Goal: Task Accomplishment & Management: Manage account settings

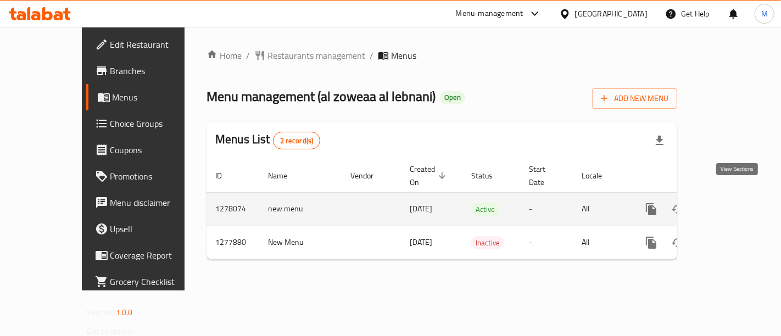
click at [737, 203] on icon "enhanced table" at bounding box center [730, 209] width 13 height 13
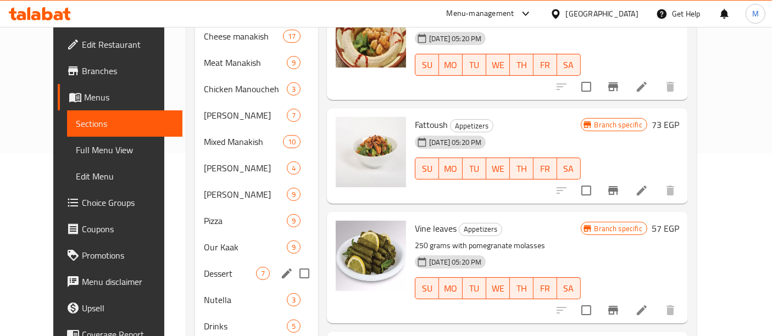
scroll to position [230, 0]
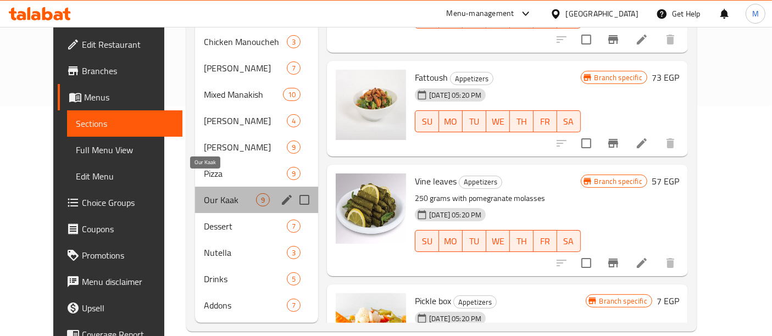
click at [218, 193] on span "Our Kaak" at bounding box center [230, 199] width 52 height 13
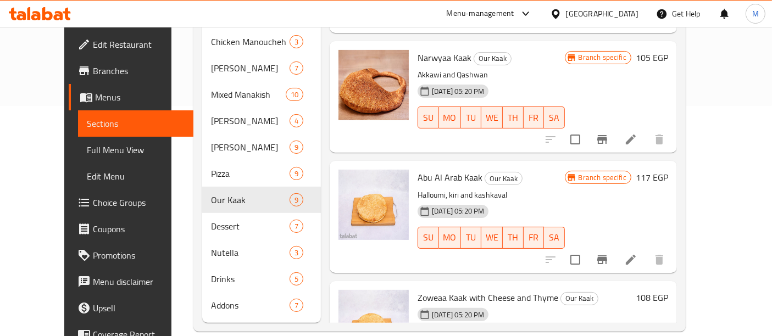
scroll to position [488, 0]
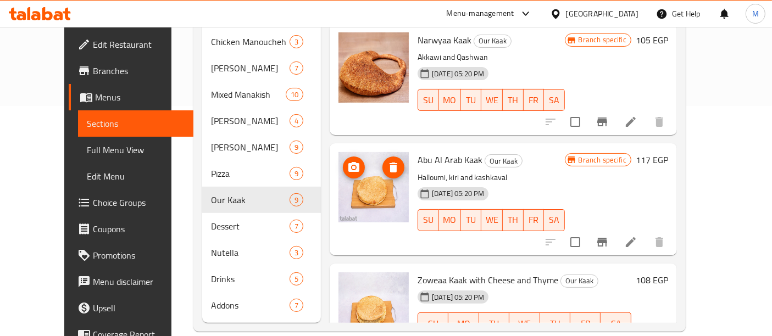
click at [352, 153] on img at bounding box center [373, 187] width 70 height 70
click at [354, 152] on img at bounding box center [373, 187] width 70 height 70
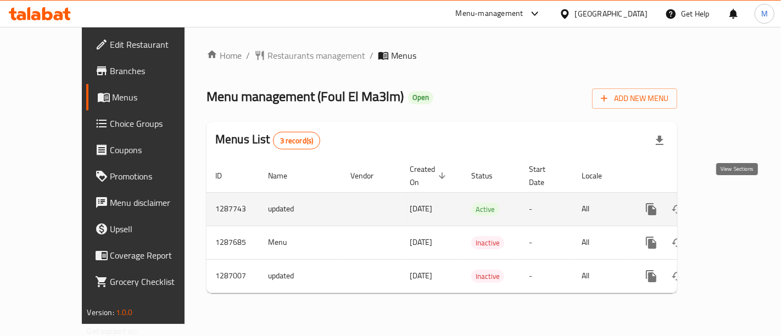
click at [736, 203] on icon "enhanced table" at bounding box center [730, 209] width 13 height 13
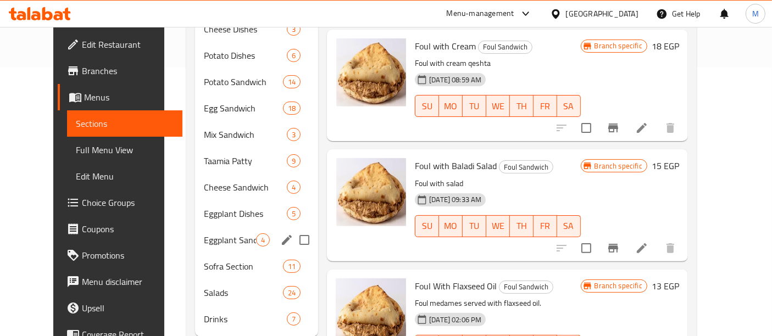
scroll to position [283, 0]
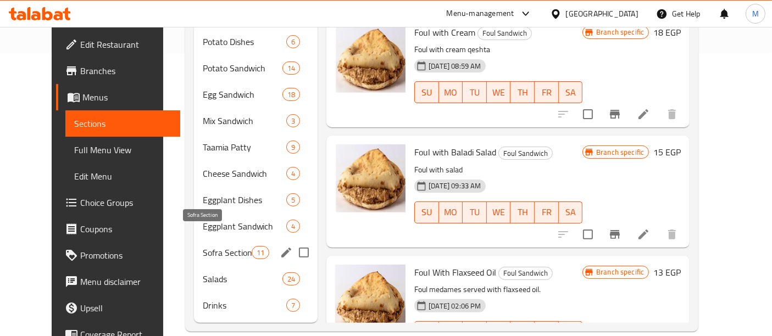
click at [222, 246] on span "Sofra Section" at bounding box center [227, 252] width 49 height 13
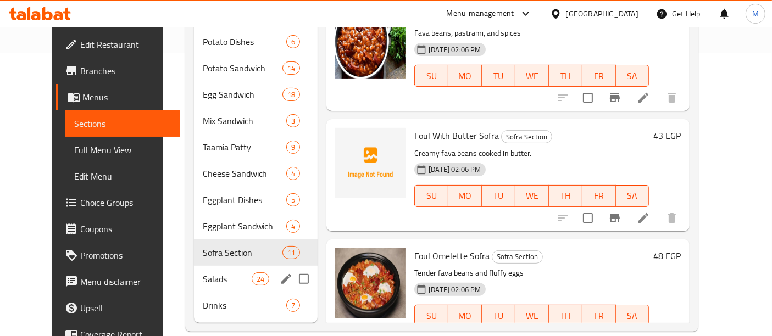
click at [204, 266] on div "Salads 24" at bounding box center [256, 279] width 124 height 26
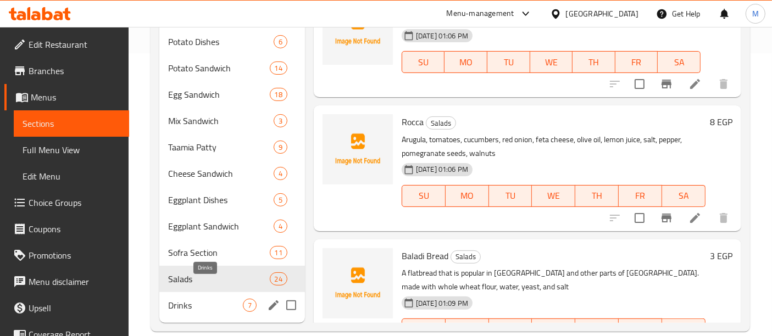
click at [197, 299] on span "Drinks" at bounding box center [205, 305] width 75 height 13
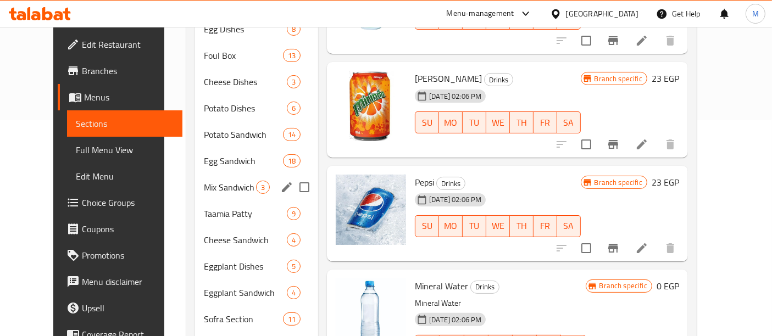
scroll to position [283, 0]
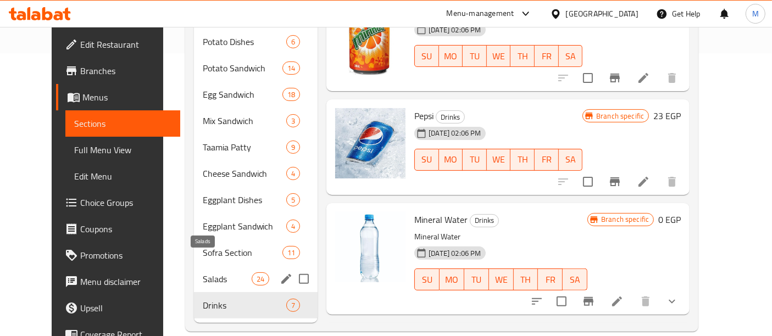
click at [221, 273] on span "Salads" at bounding box center [227, 279] width 49 height 13
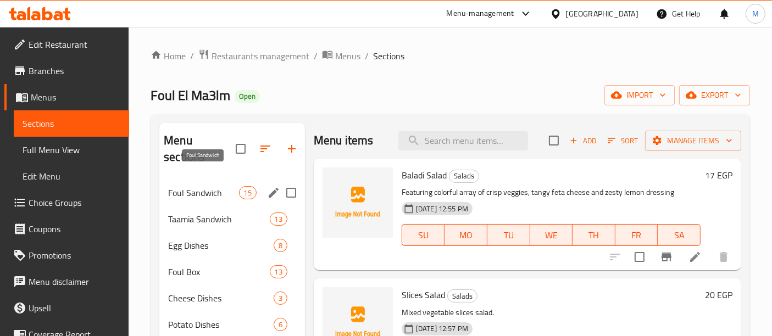
click at [212, 186] on span "Foul Sandwich" at bounding box center [203, 192] width 70 height 13
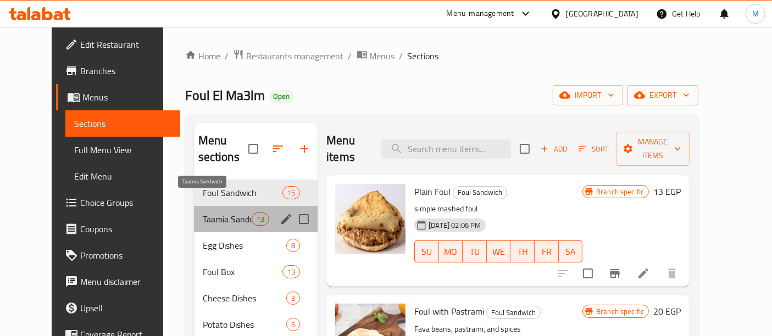
click at [224, 213] on span "Taamia Sandwich" at bounding box center [227, 219] width 49 height 13
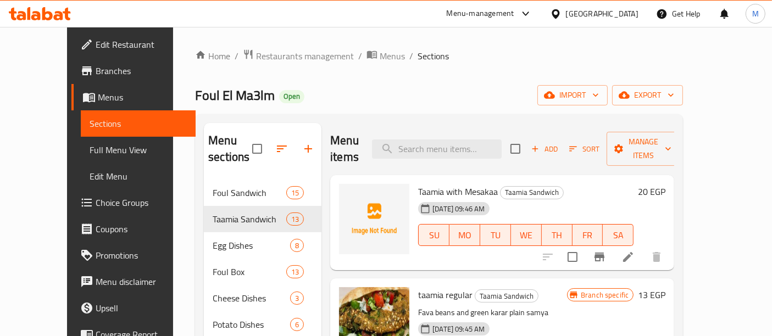
scroll to position [61, 0]
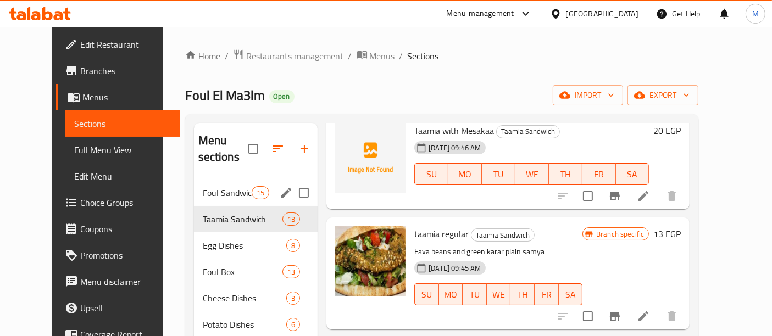
click at [224, 180] on div "Foul Sandwich 15" at bounding box center [256, 193] width 124 height 26
